Goal: Ask a question

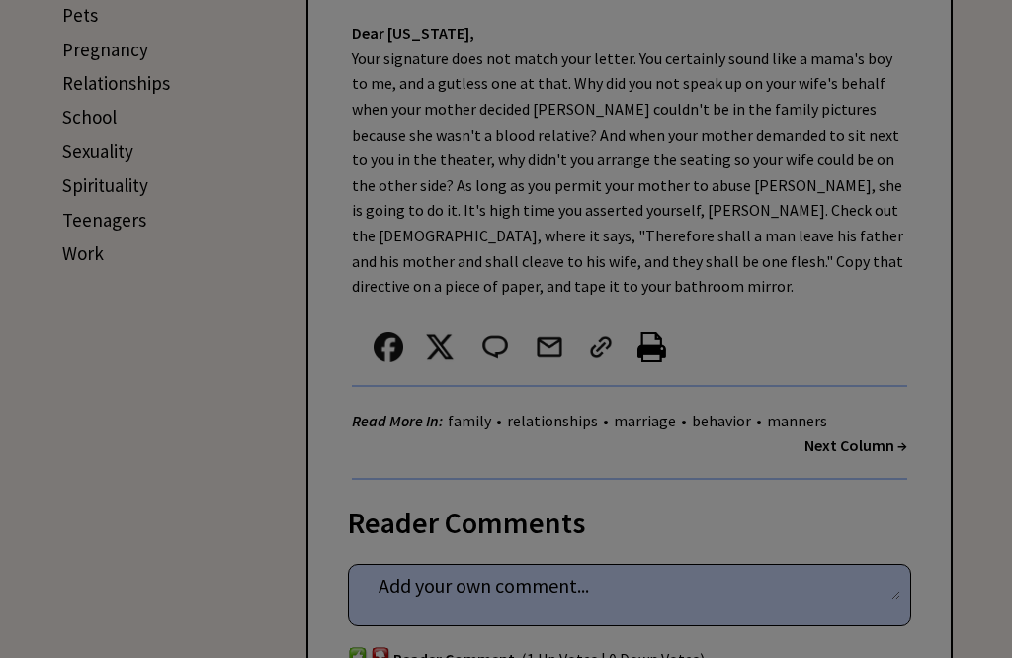
scroll to position [923, 0]
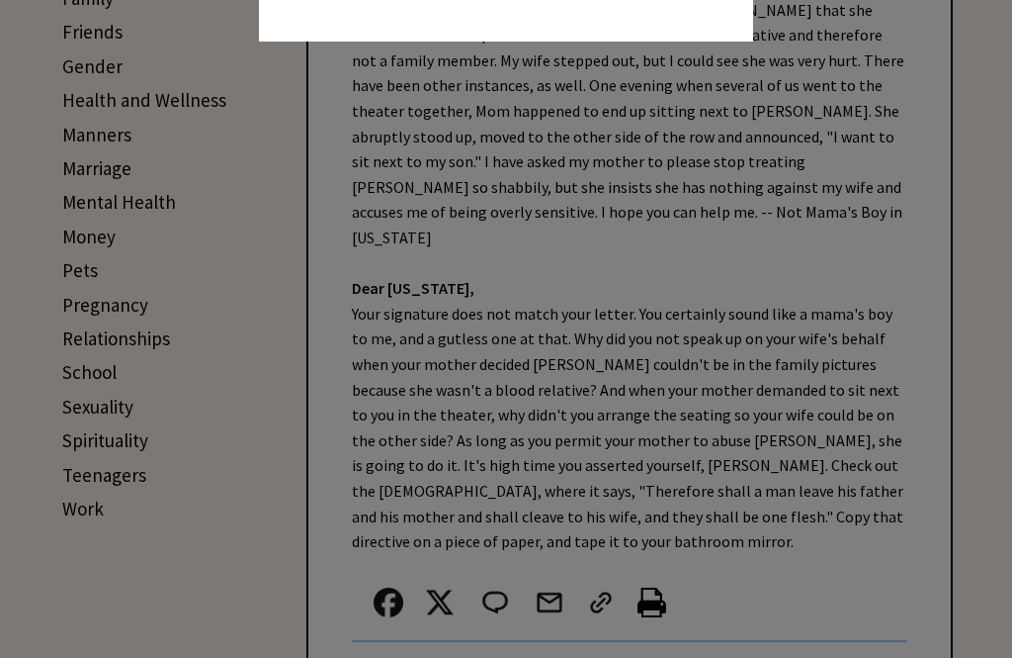
scroll to position [661, 0]
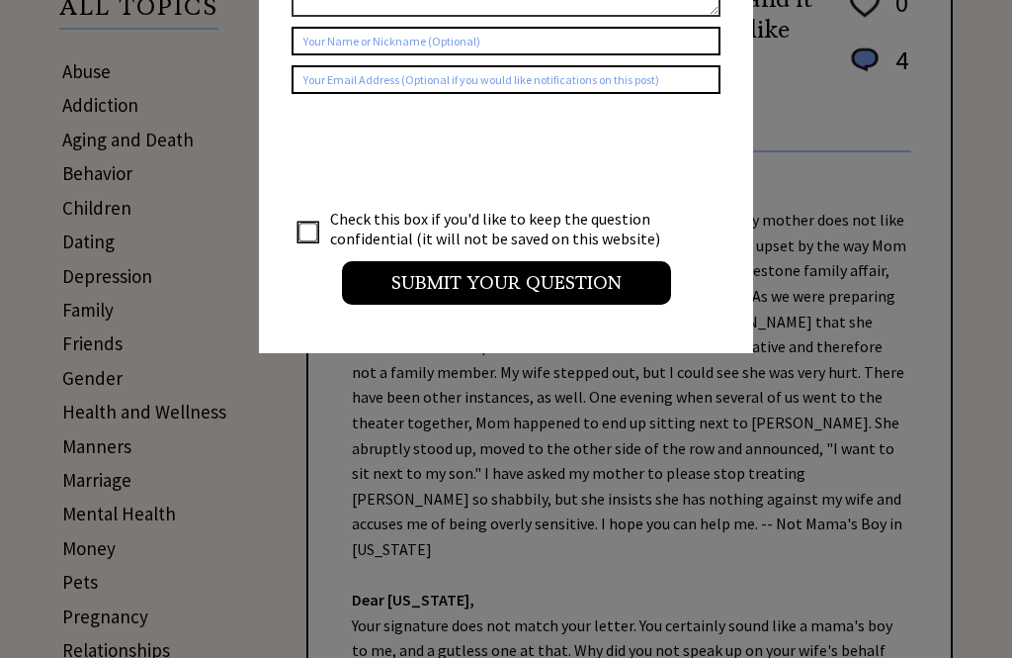
scroll to position [356, 0]
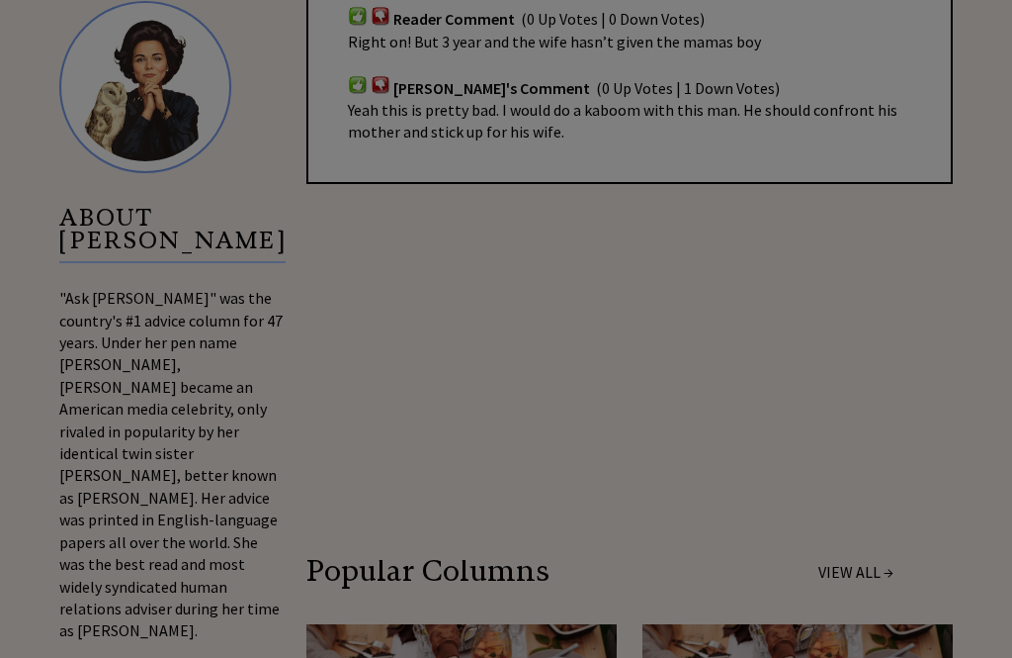
scroll to position [1904, 0]
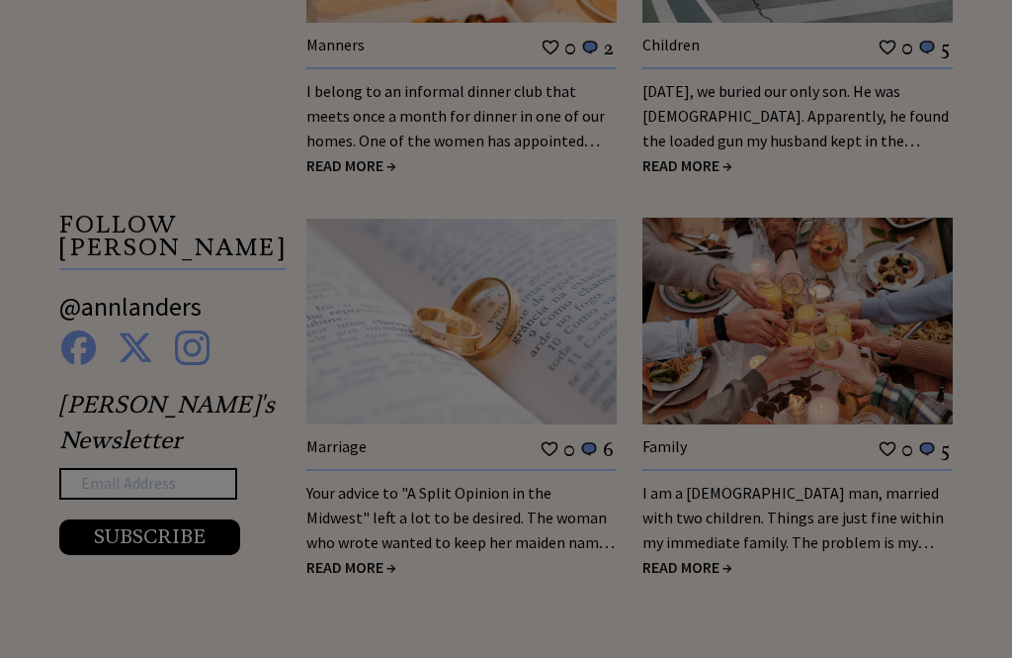
scroll to position [3106, 0]
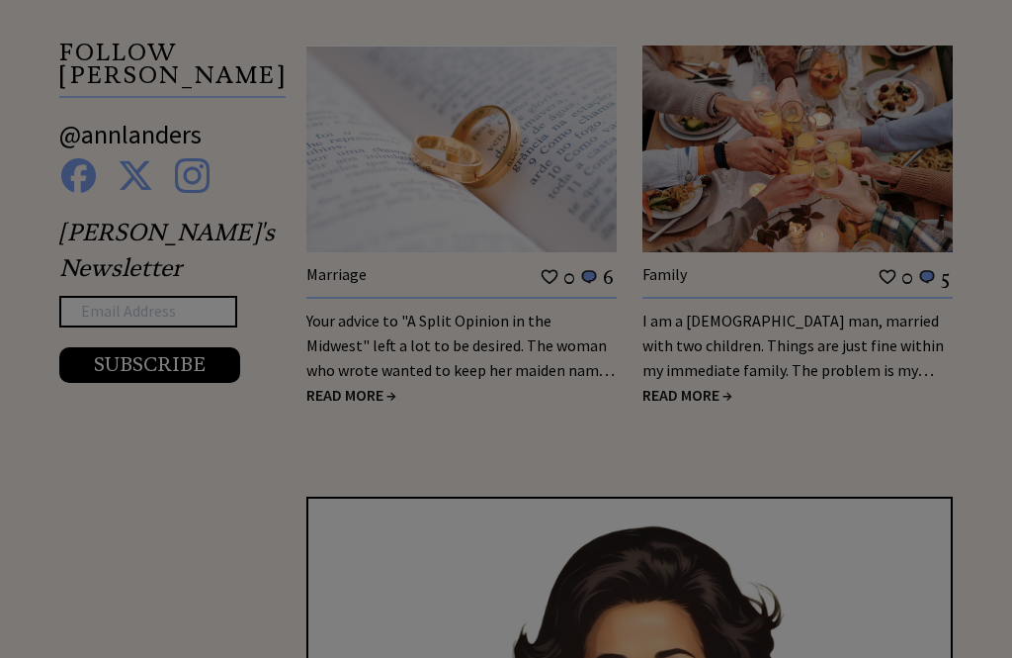
scroll to position [3278, 0]
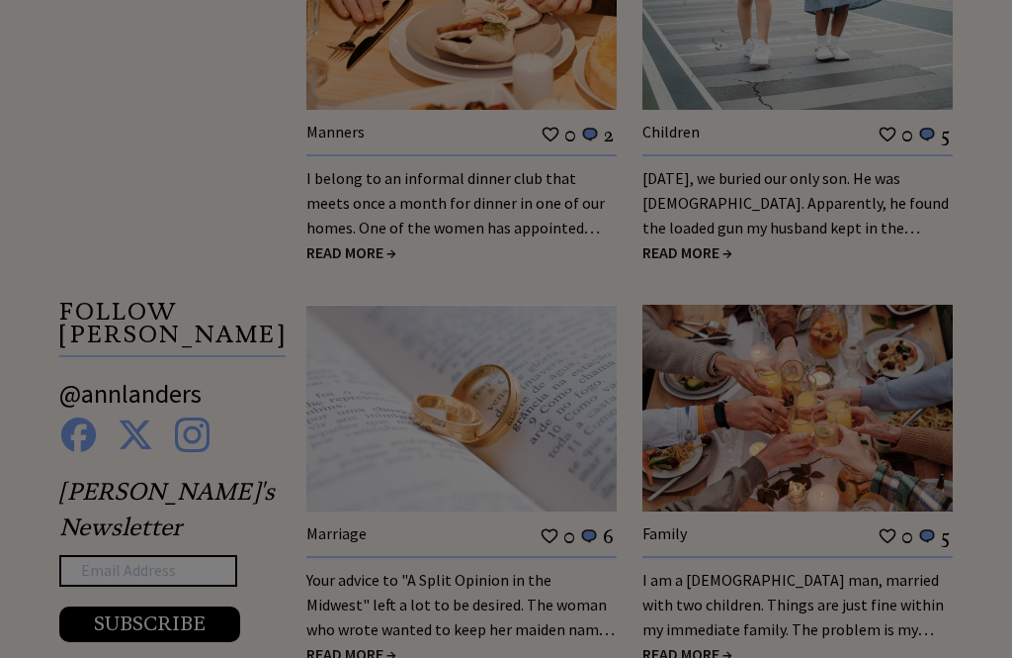
scroll to position [3031, 0]
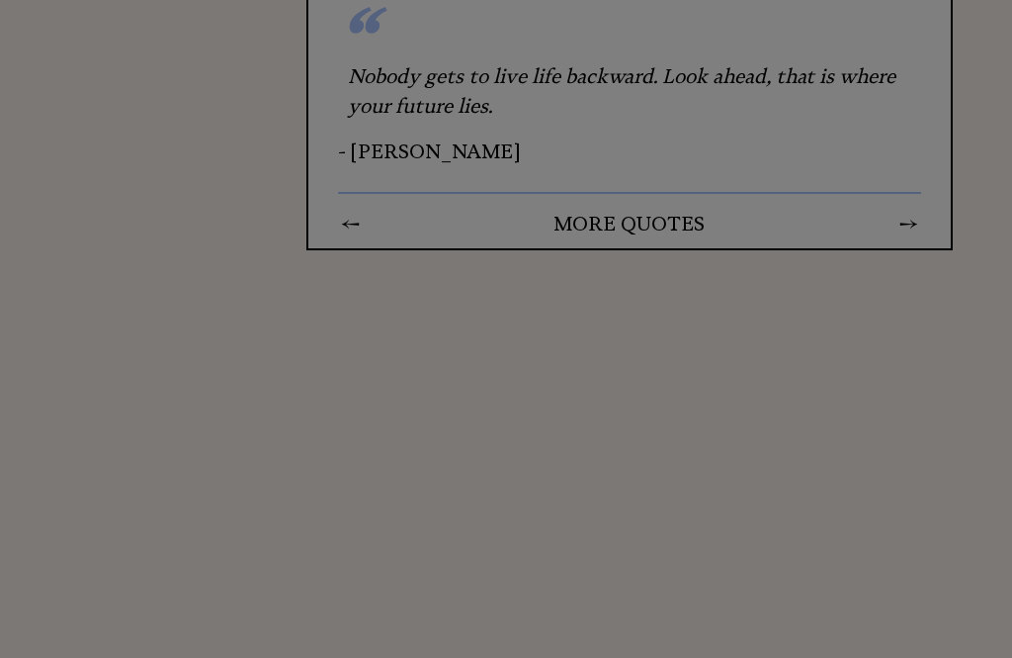
scroll to position [4342, 0]
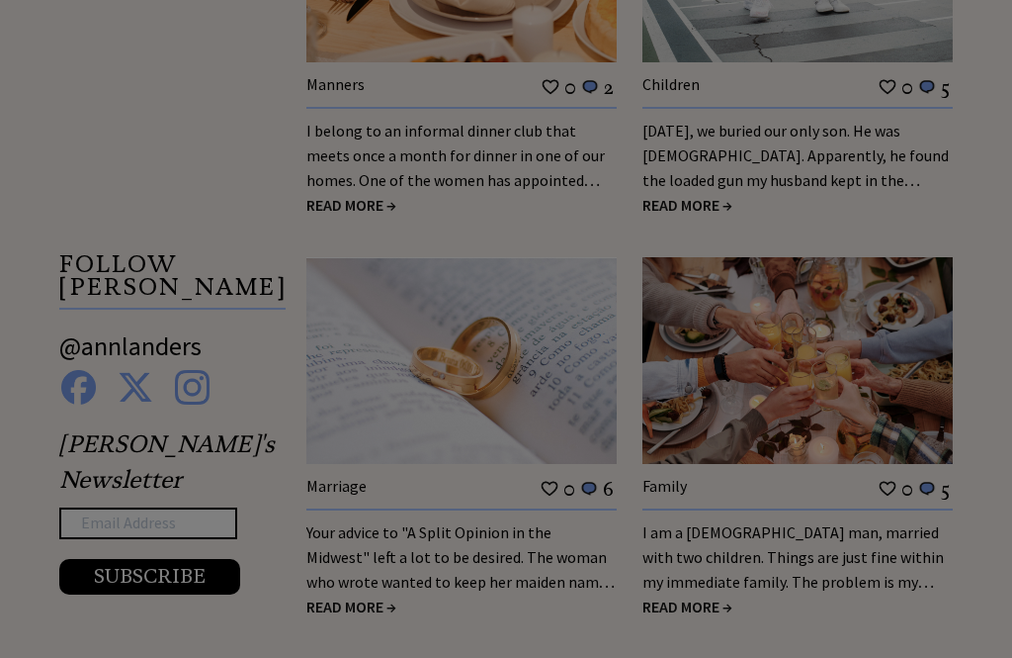
scroll to position [3067, 0]
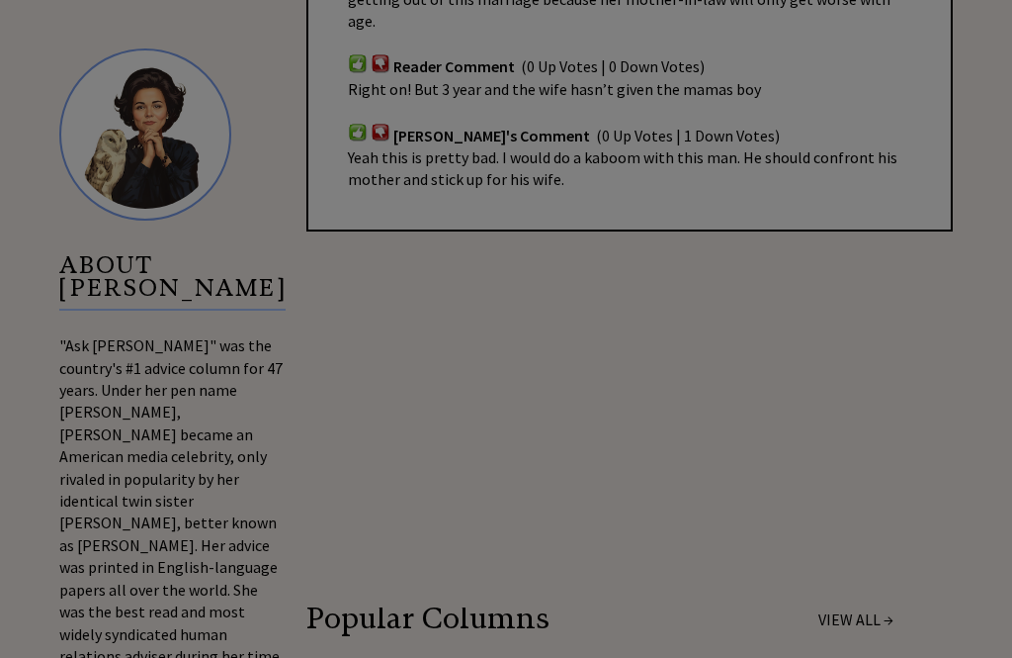
scroll to position [1841, 0]
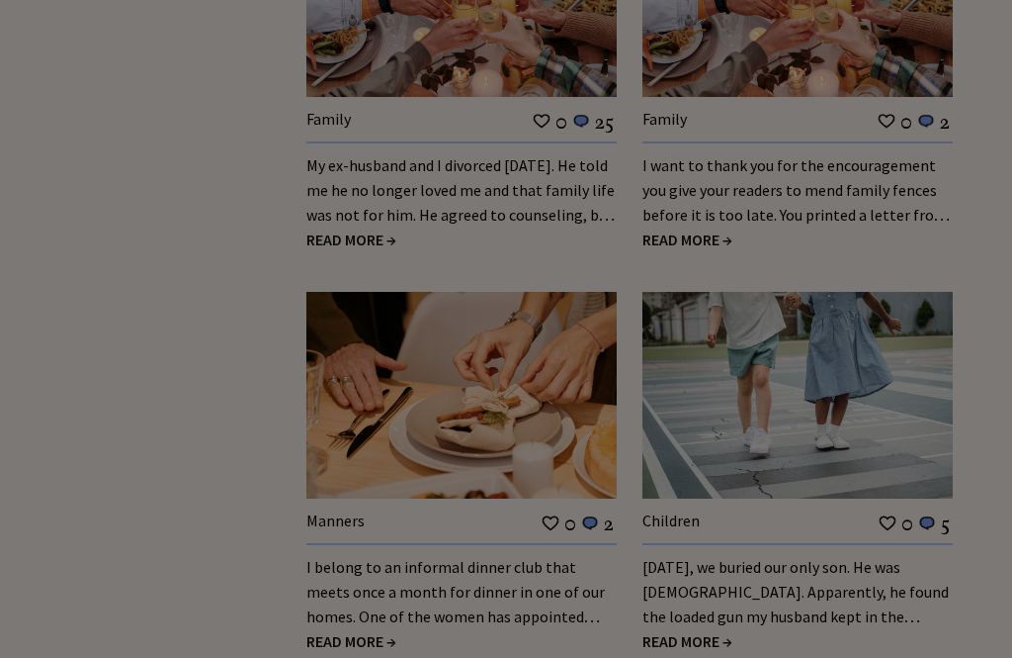
scroll to position [2630, 0]
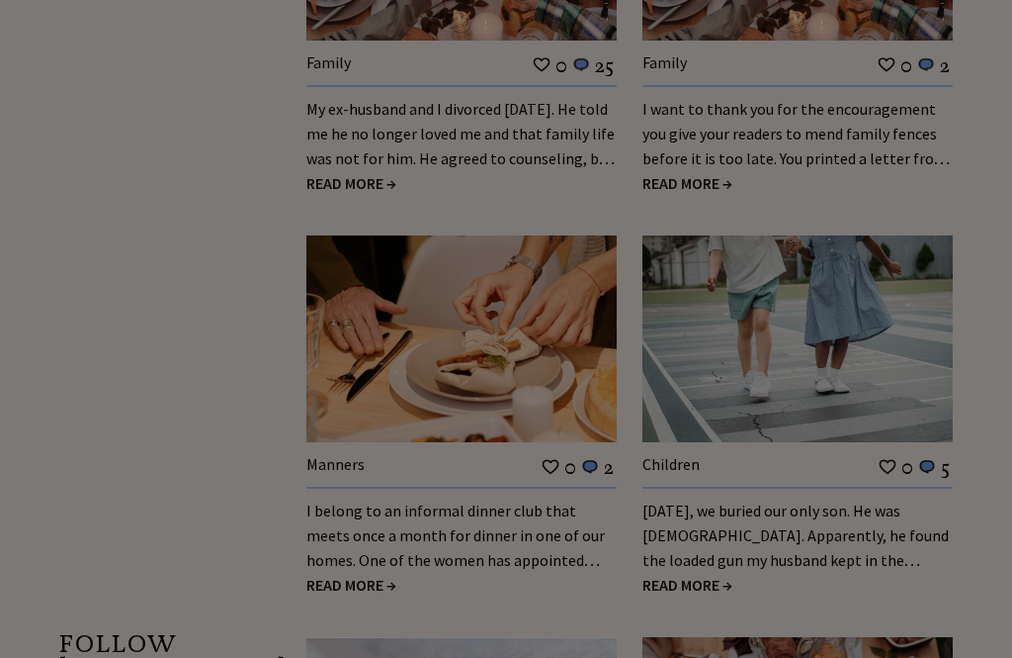
scroll to position [2692, 0]
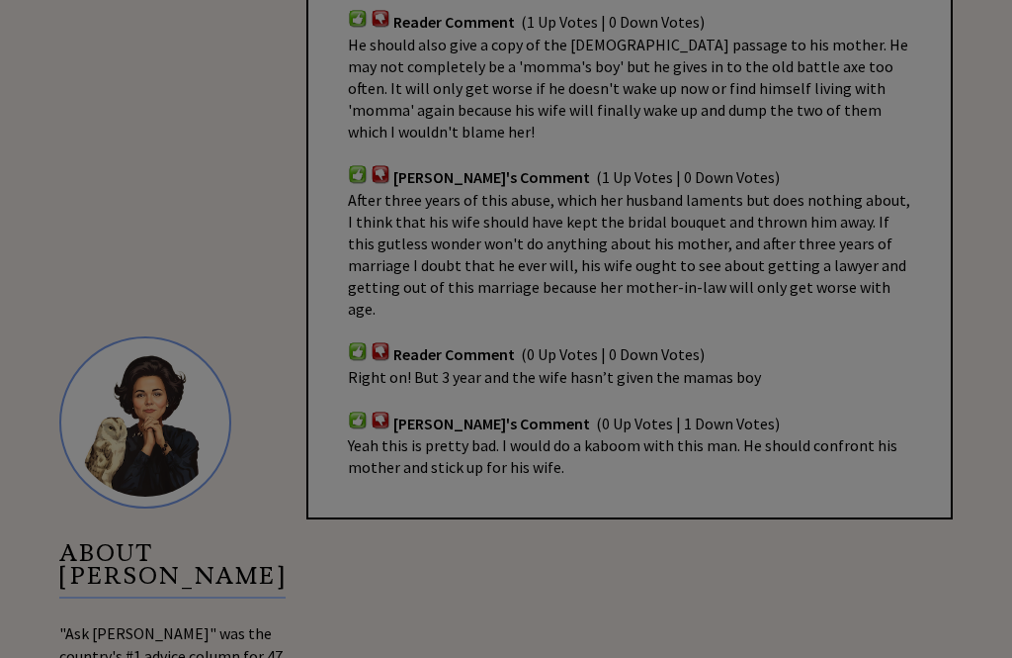
scroll to position [1529, 0]
